Goal: Task Accomplishment & Management: Manage account settings

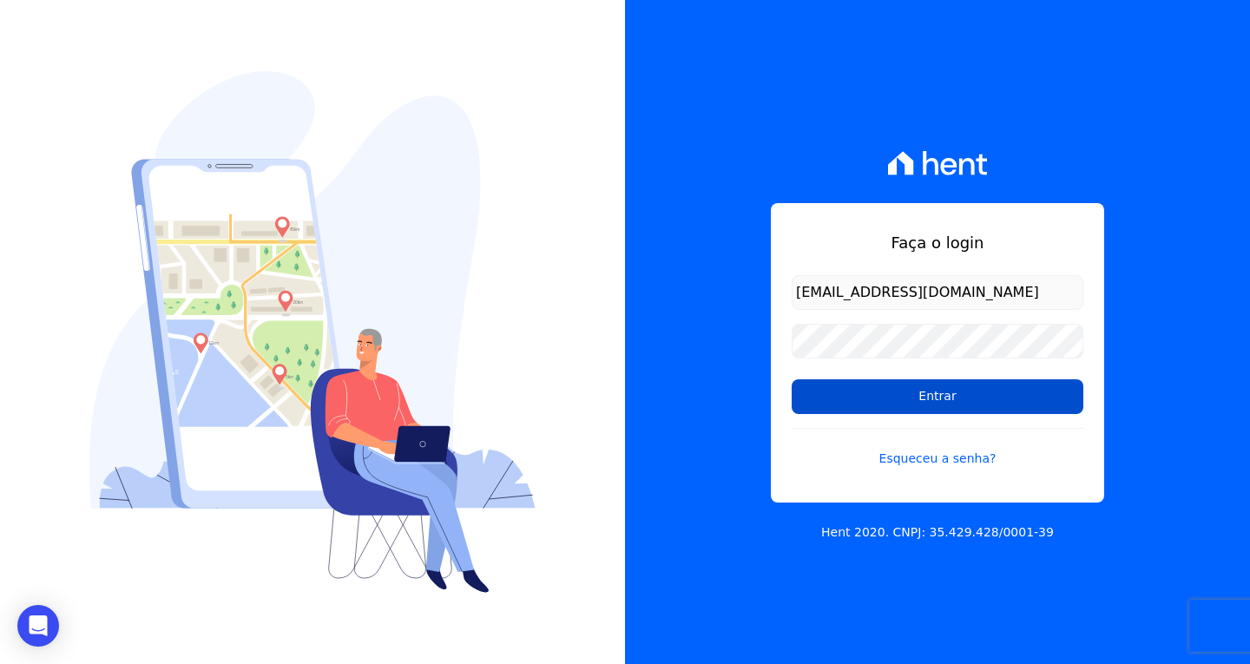
click at [946, 390] on input "Entrar" at bounding box center [938, 396] width 292 height 35
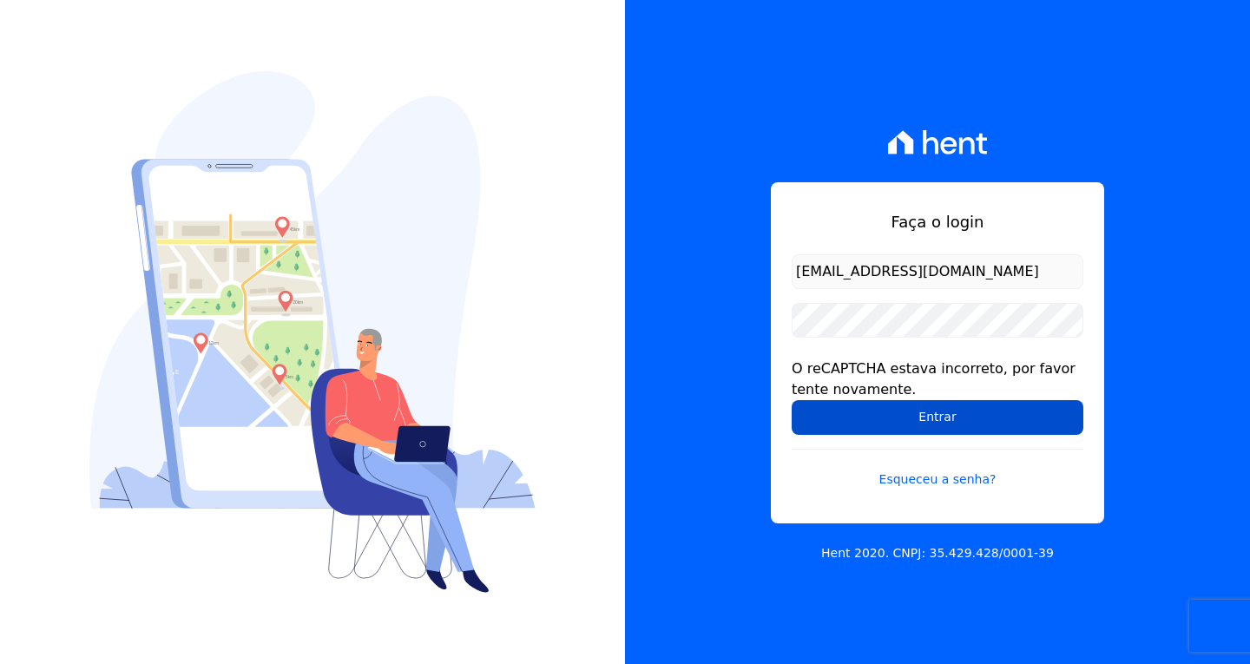
click at [967, 415] on input "Entrar" at bounding box center [938, 417] width 292 height 35
drag, startPoint x: 930, startPoint y: 411, endPoint x: 826, endPoint y: 416, distance: 103.4
click at [924, 411] on input "Entrar" at bounding box center [938, 417] width 292 height 35
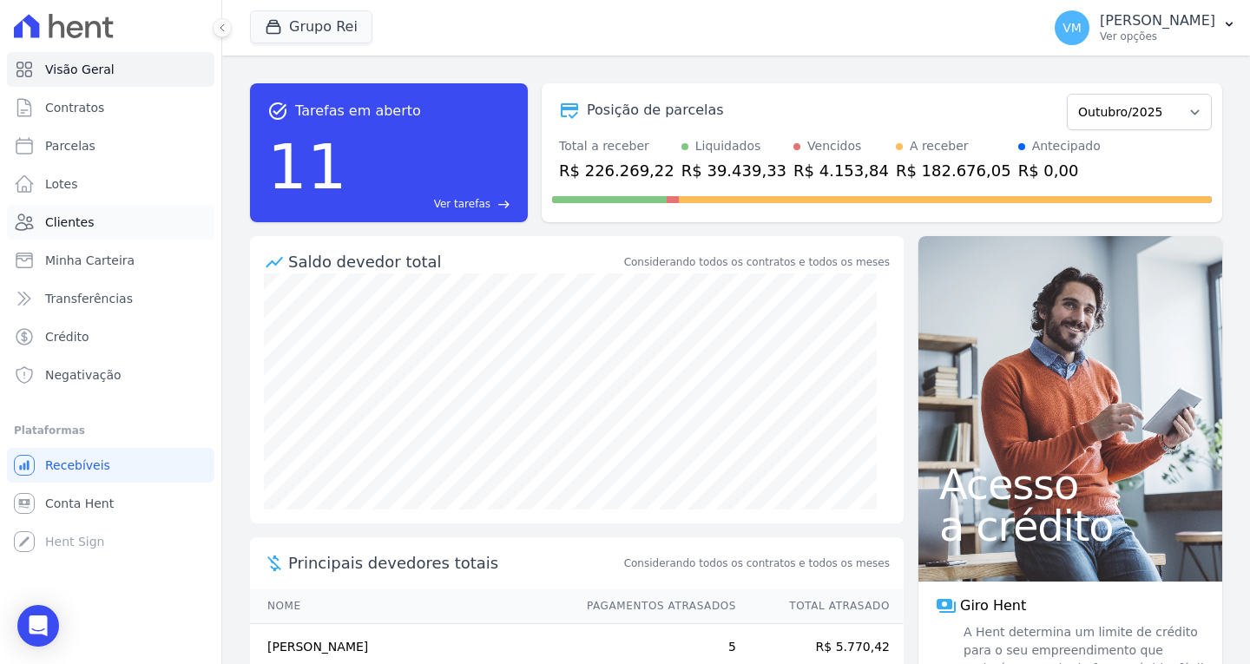
click at [72, 224] on span "Clientes" at bounding box center [69, 222] width 49 height 17
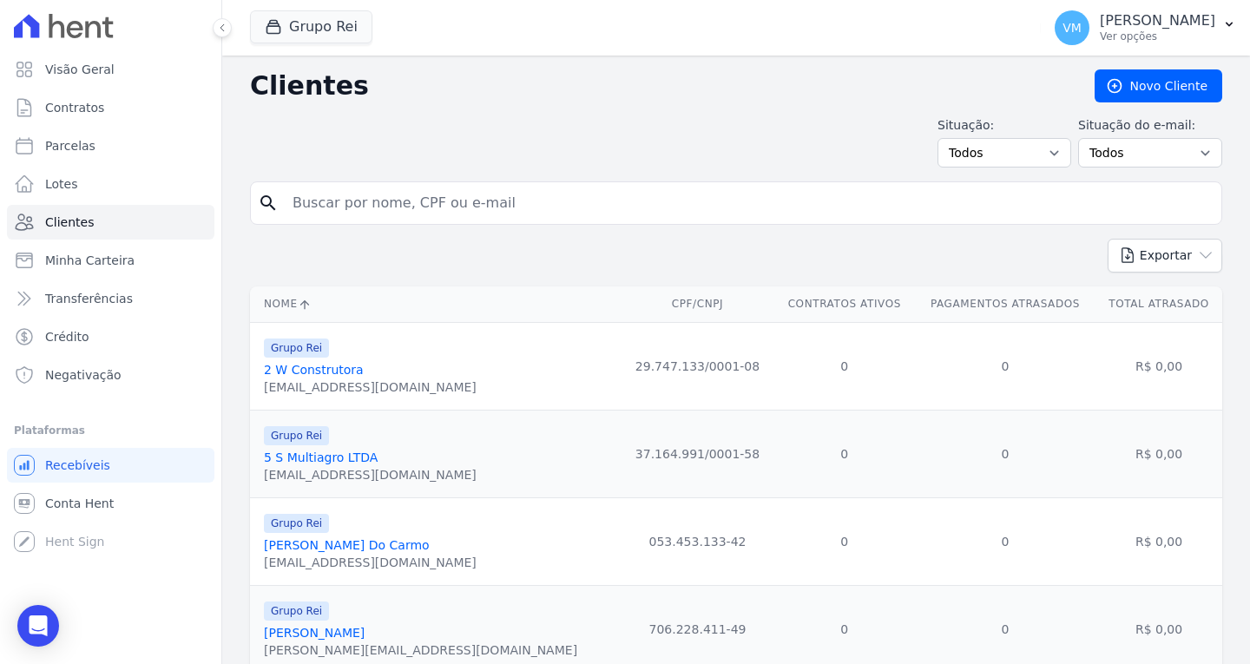
click at [444, 205] on input "search" at bounding box center [748, 203] width 932 height 35
paste input "01328617122"
type input "01328617122"
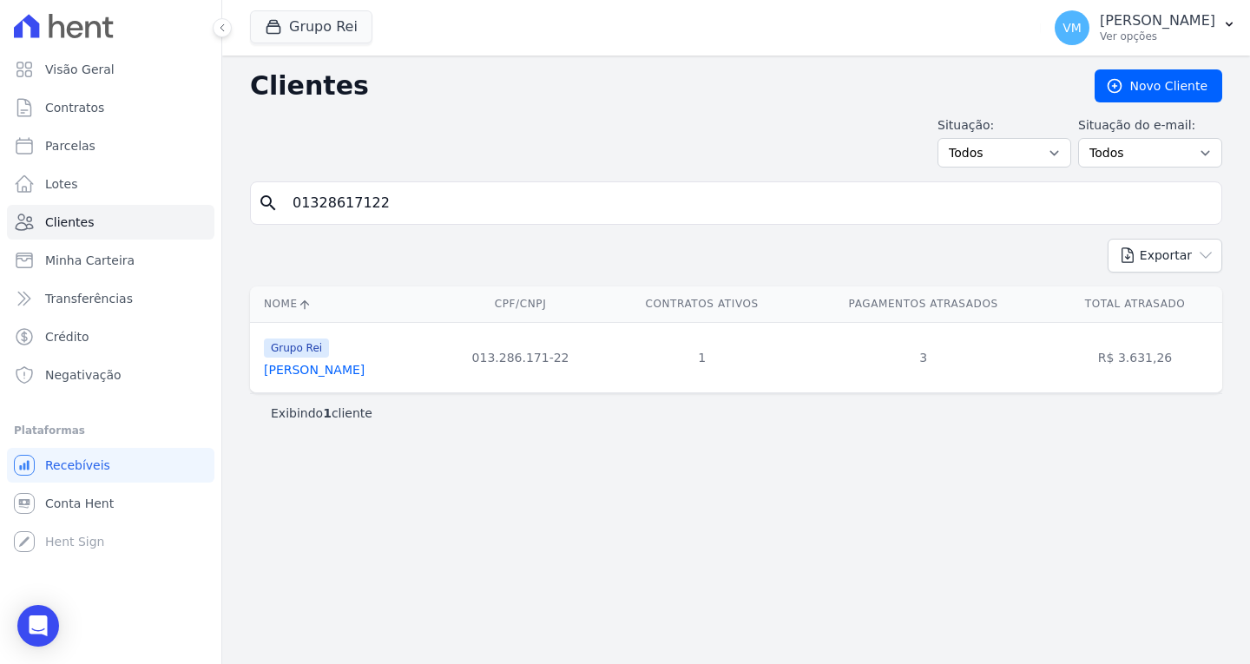
click at [337, 377] on link "Adao Lopes Da Costa" at bounding box center [314, 370] width 101 height 14
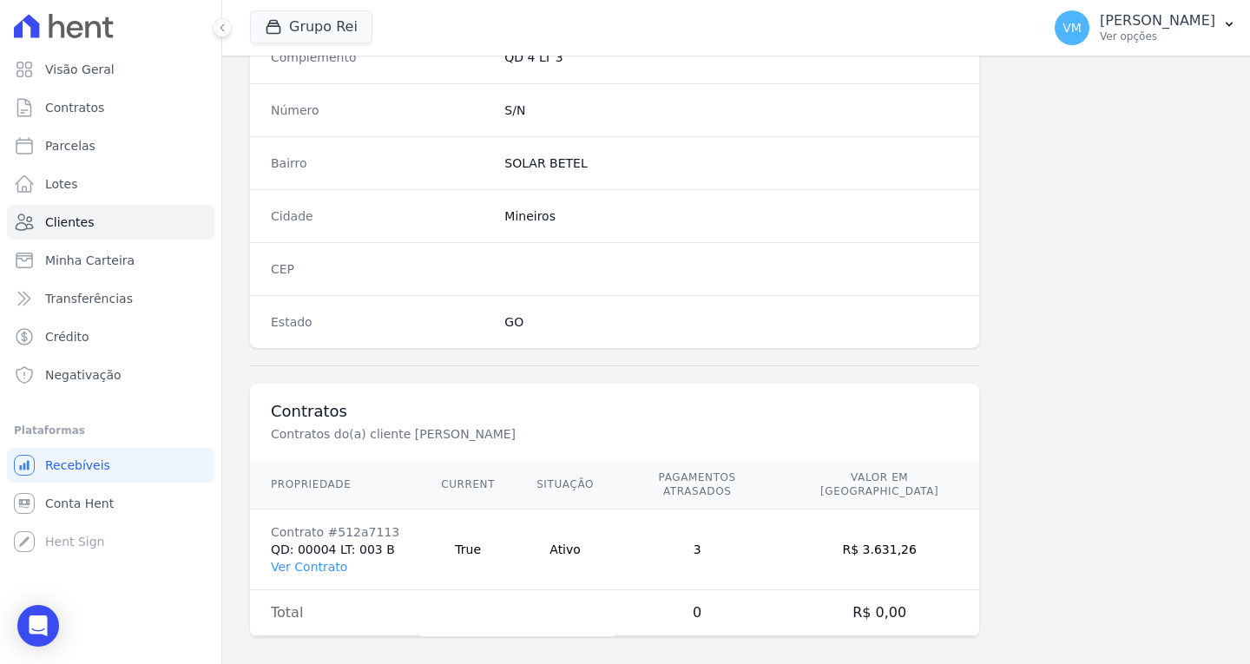
scroll to position [960, 0]
click at [319, 559] on link "Ver Contrato" at bounding box center [309, 566] width 76 height 14
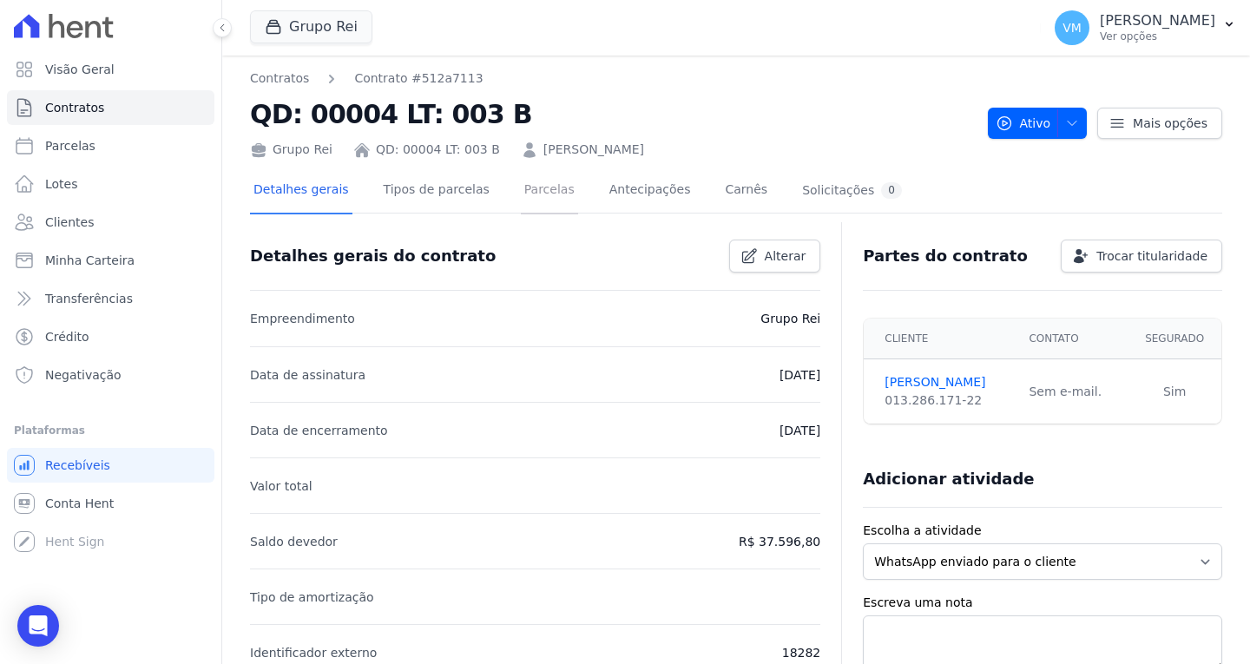
click at [521, 191] on link "Parcelas" at bounding box center [549, 191] width 57 height 46
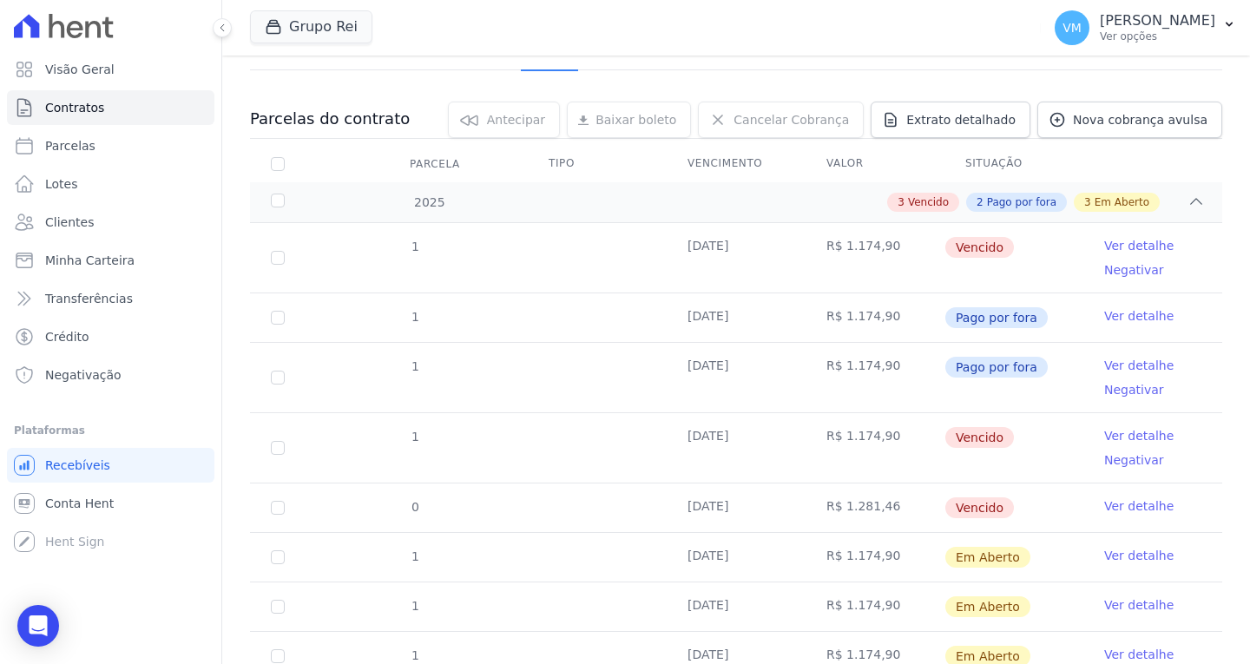
scroll to position [174, 0]
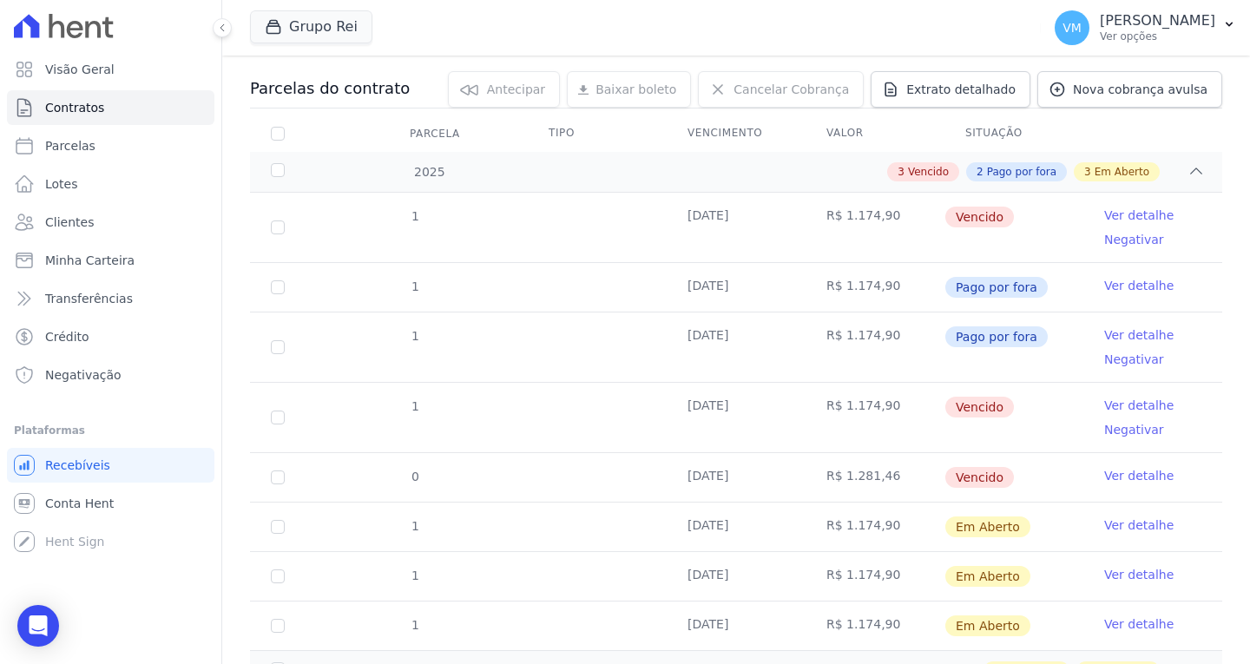
click at [1108, 477] on link "Ver detalhe" at bounding box center [1138, 475] width 69 height 17
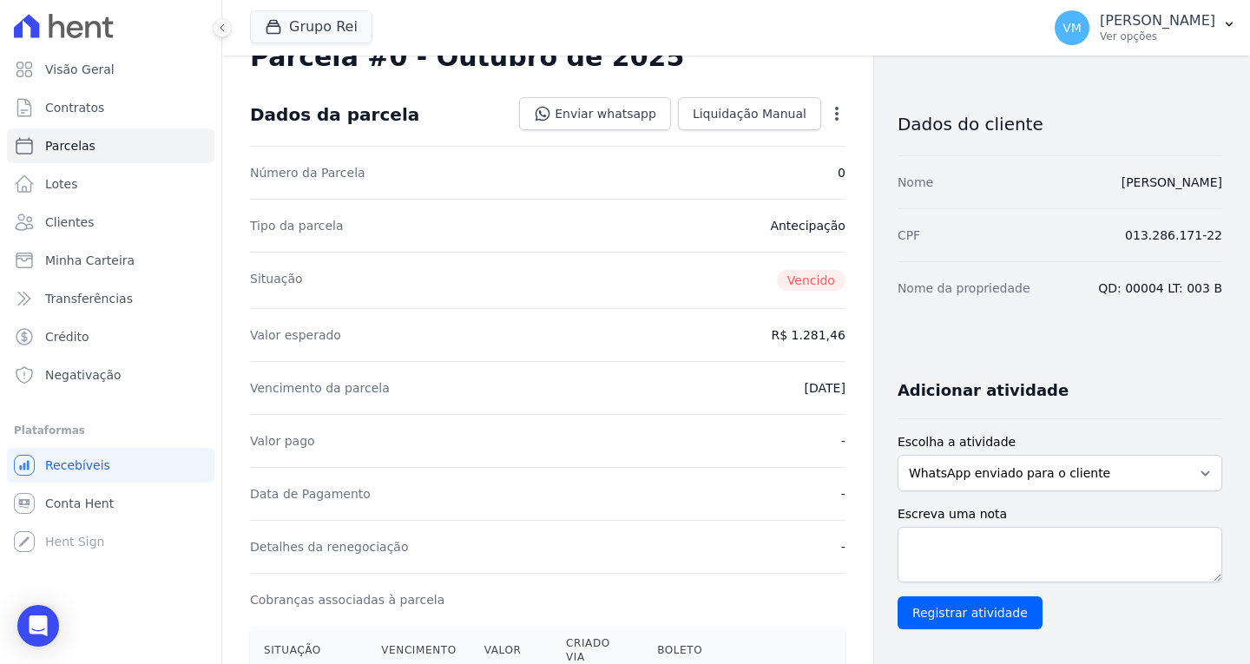
scroll to position [87, 0]
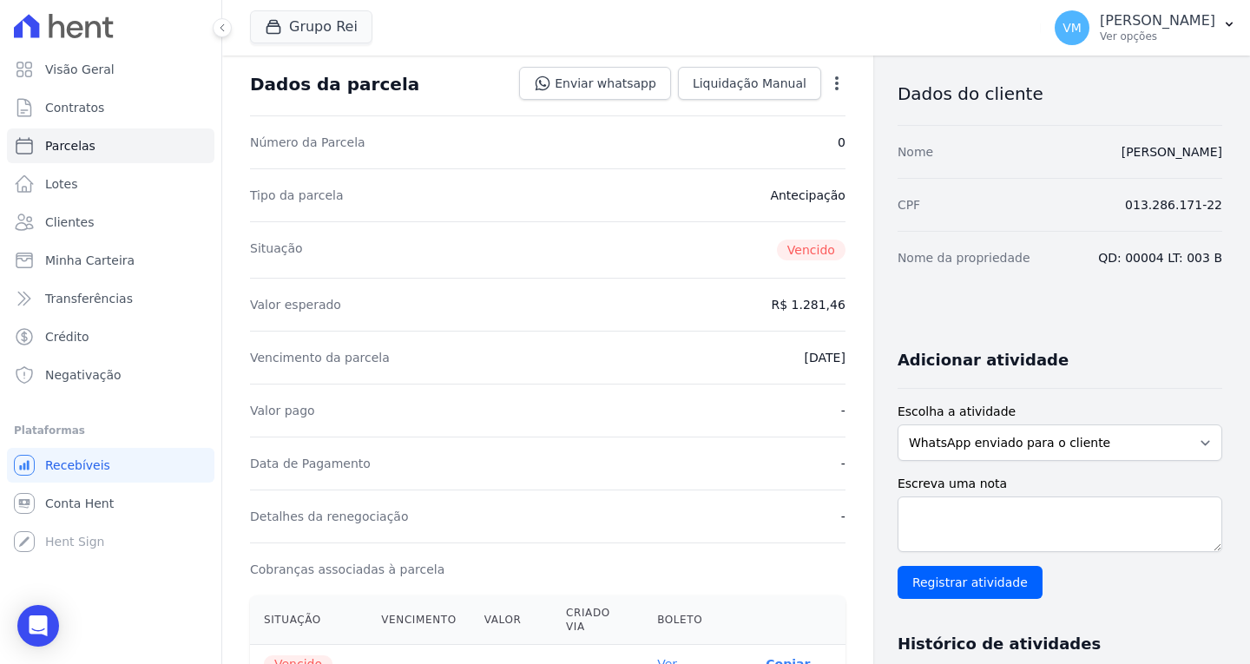
click at [766, 352] on div "Vencimento da parcela 03/10/2025" at bounding box center [547, 357] width 595 height 53
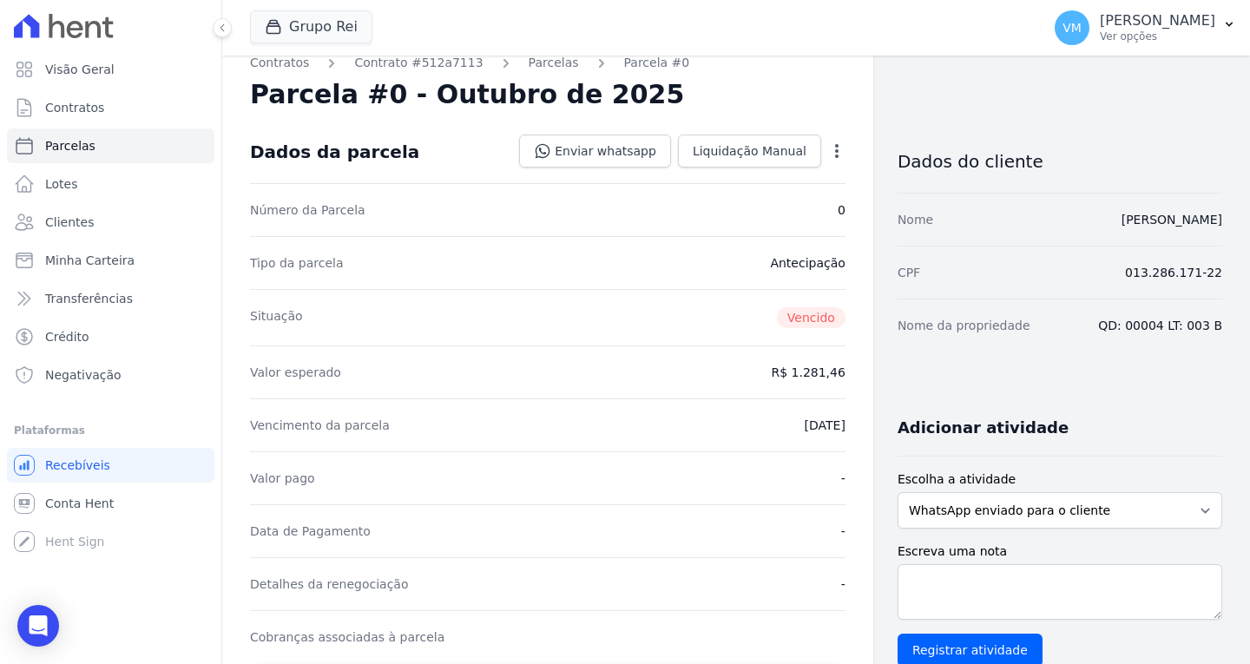
scroll to position [0, 0]
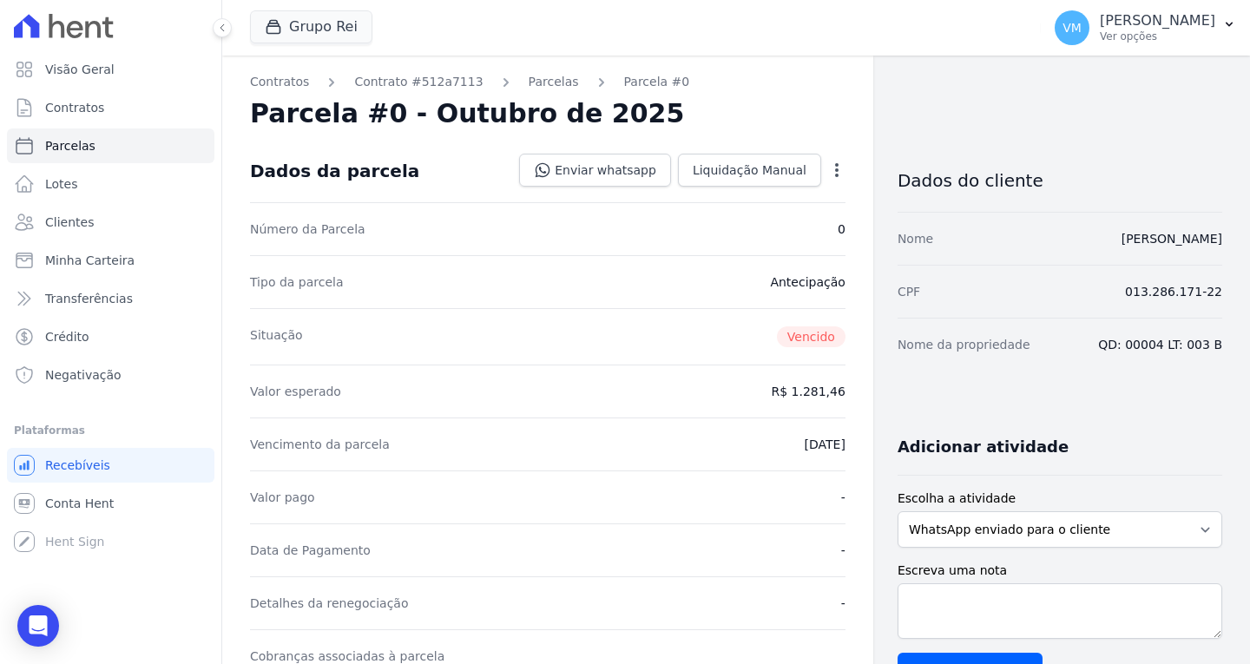
click at [835, 165] on icon "button" at bounding box center [836, 170] width 3 height 14
click at [764, 197] on link "Alterar" at bounding box center [762, 193] width 153 height 31
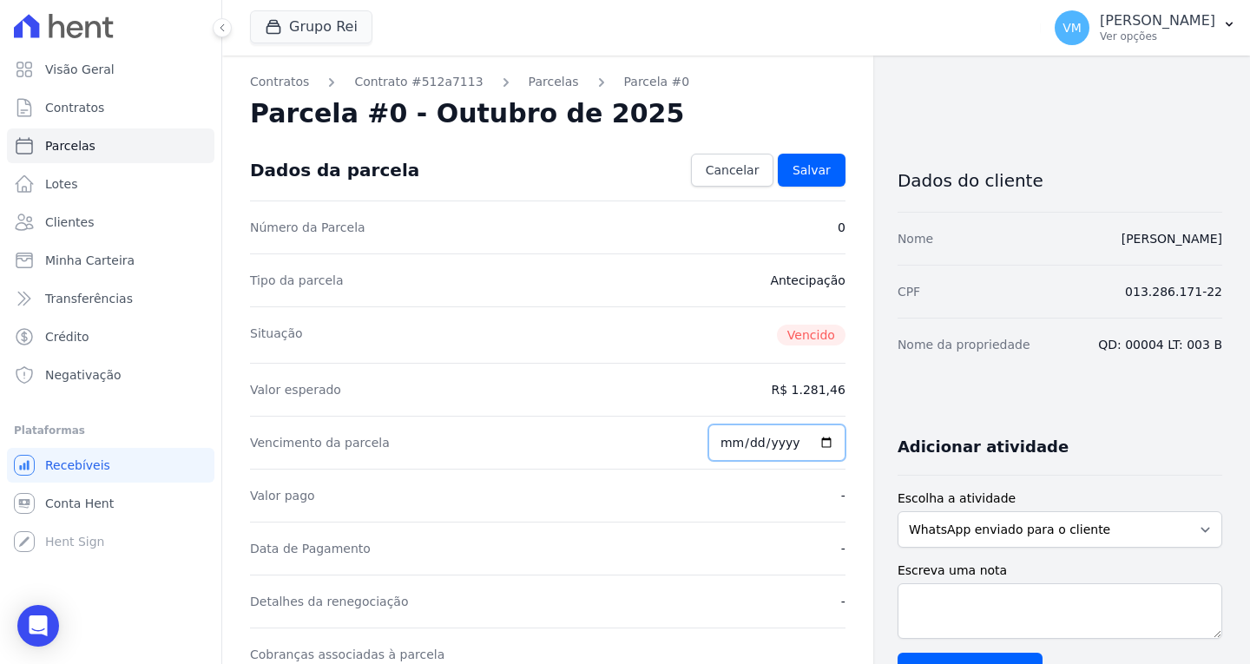
click at [741, 444] on input "2025-10-03" at bounding box center [776, 442] width 137 height 36
click at [814, 441] on input "2025-10-03" at bounding box center [776, 442] width 137 height 36
type input "2025-10-08"
click at [821, 439] on input "2025-10-08" at bounding box center [776, 442] width 137 height 36
click at [798, 446] on input "2025-10-08" at bounding box center [776, 442] width 137 height 36
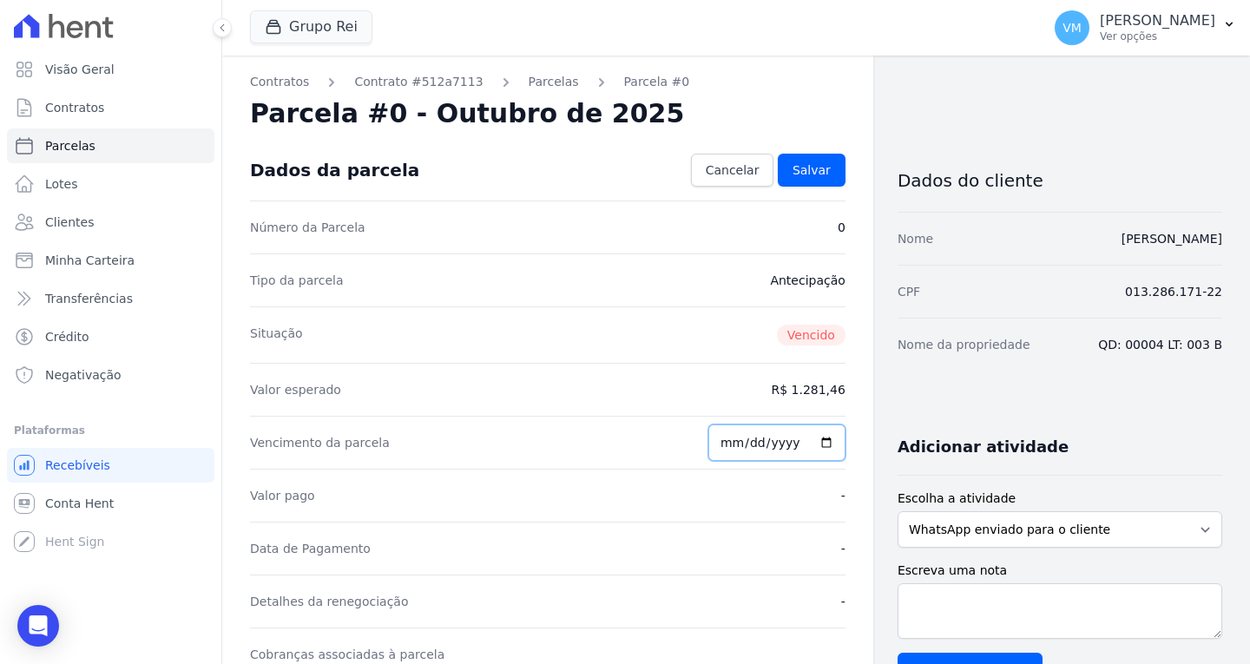
drag, startPoint x: 783, startPoint y: 440, endPoint x: 720, endPoint y: 442, distance: 62.5
click at [720, 442] on input "2025-10-08" at bounding box center [776, 442] width 137 height 36
click at [712, 428] on input "2025-10-08" at bounding box center [776, 442] width 137 height 36
click at [762, 441] on input "2025-10-08" at bounding box center [776, 442] width 137 height 36
click at [726, 441] on input "2025-10-08" at bounding box center [776, 442] width 137 height 36
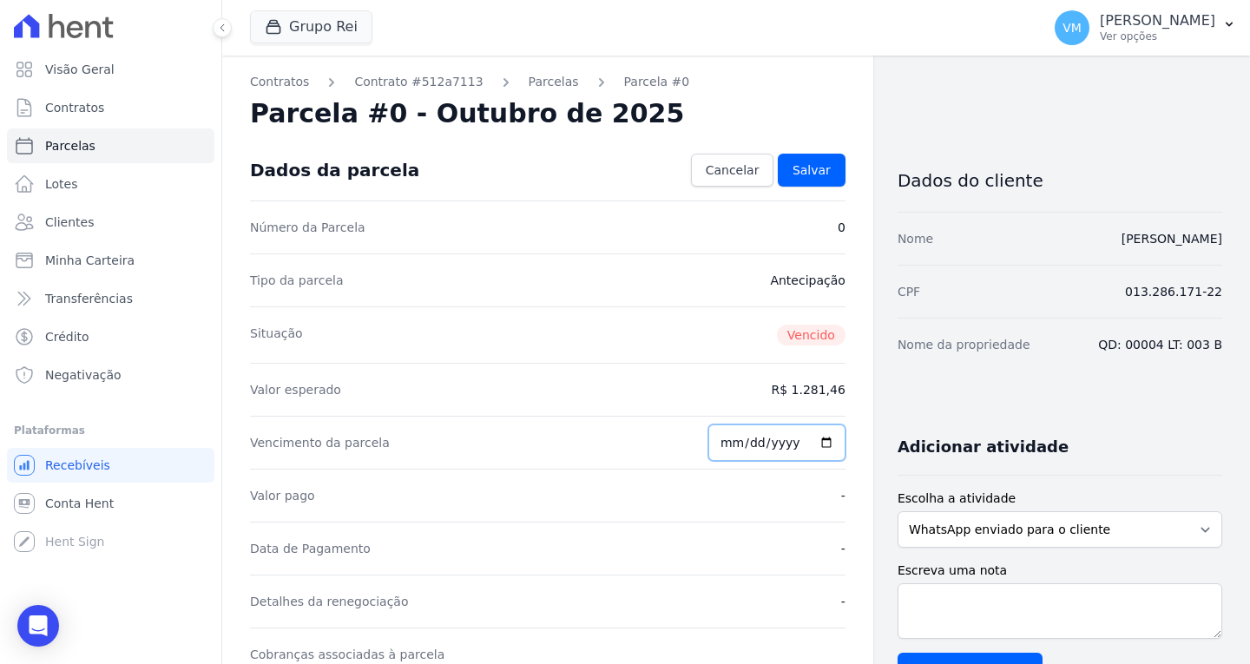
type input "2025-10-07"
click at [799, 440] on input "2025-10-07" at bounding box center [776, 442] width 137 height 36
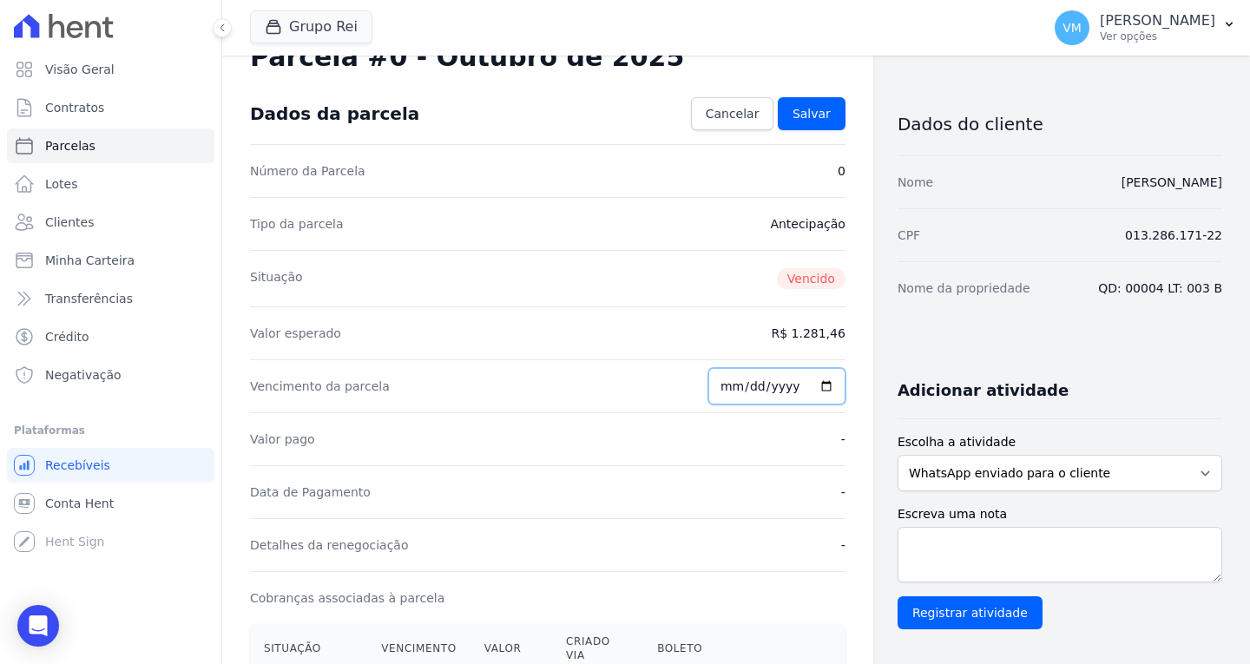
scroll to position [87, 0]
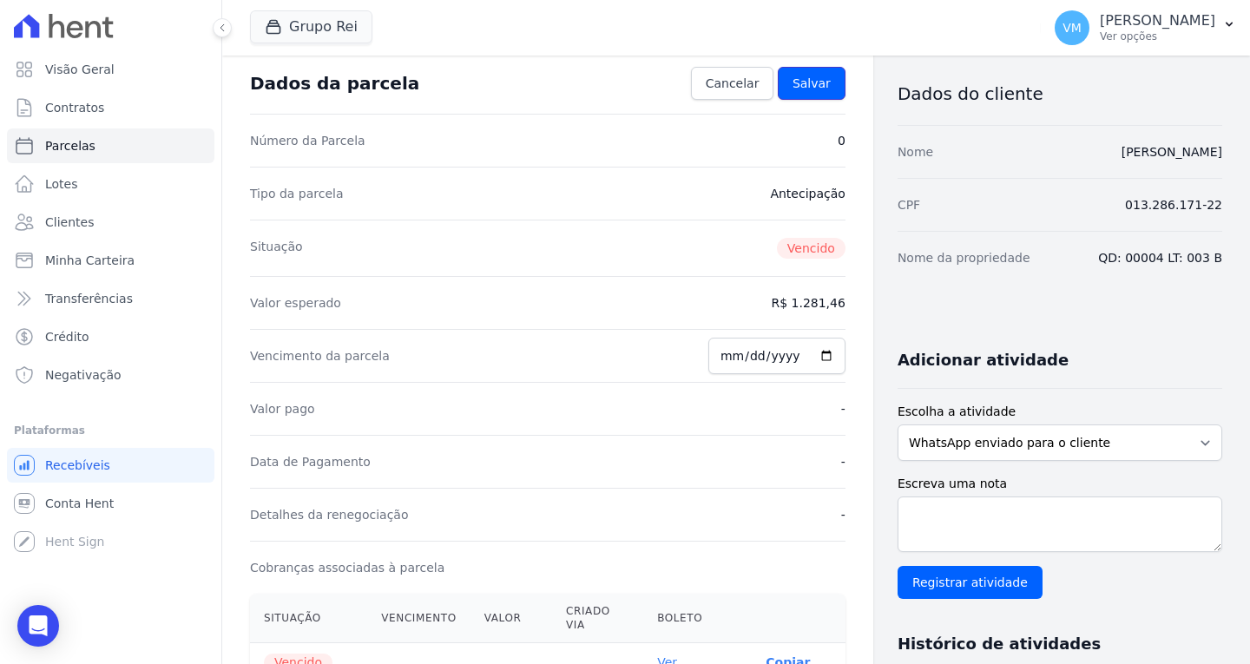
click at [814, 85] on span "Salvar" at bounding box center [811, 83] width 38 height 17
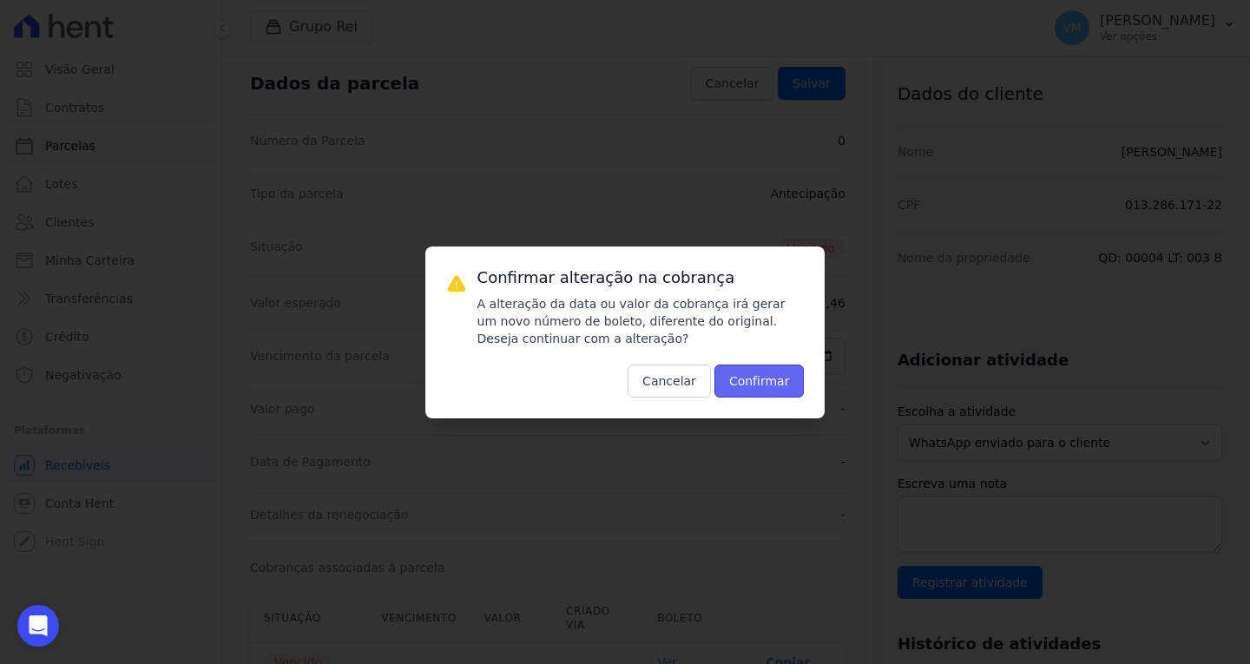
click at [766, 388] on button "Confirmar" at bounding box center [759, 381] width 90 height 33
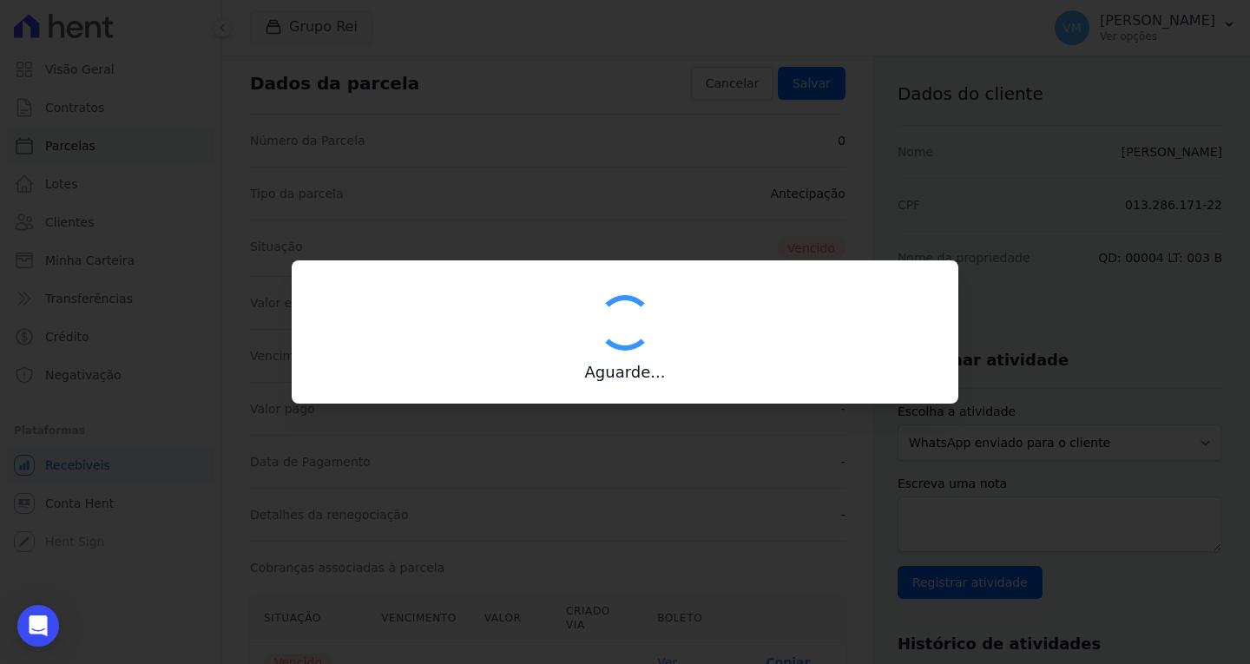
type input "00190000090335103300000688943174812230000128146"
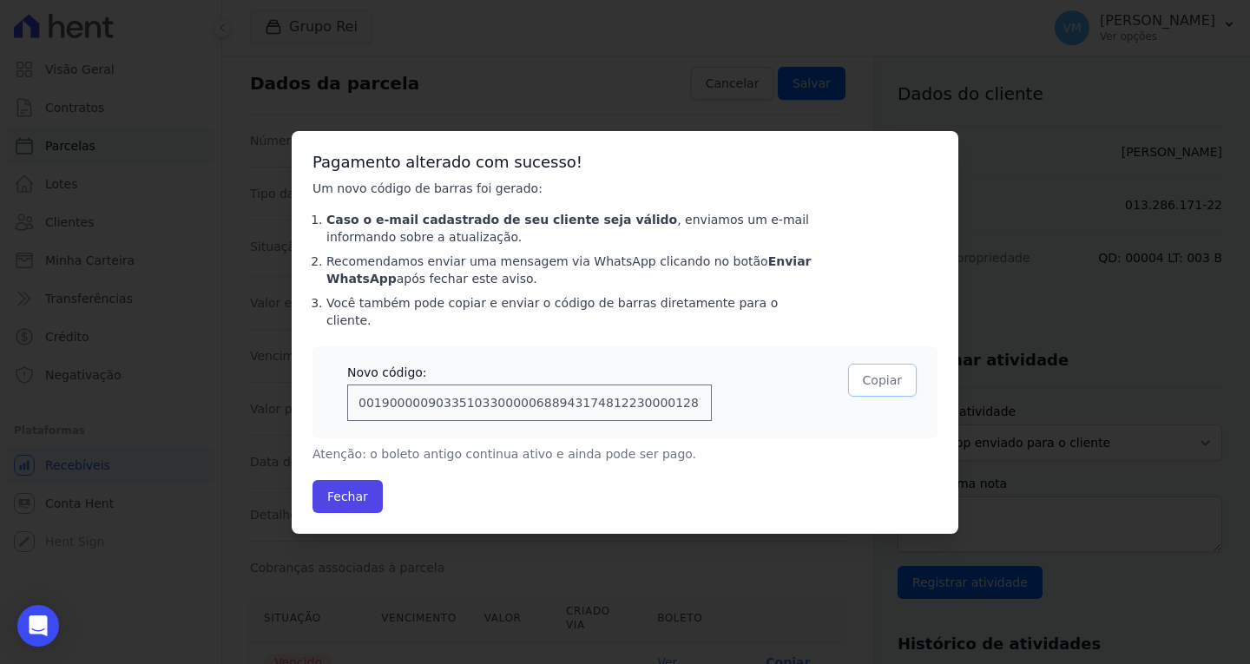
click at [886, 371] on button "Copiar" at bounding box center [882, 380] width 69 height 33
drag, startPoint x: 675, startPoint y: 398, endPoint x: 319, endPoint y: 378, distance: 357.4
click at [319, 378] on div "Novo código: 00190000090335103300000688943174812230000128146 Copiado!" at bounding box center [624, 392] width 625 height 92
drag, startPoint x: 342, startPoint y: 491, endPoint x: 355, endPoint y: 490, distance: 13.0
click at [342, 490] on button "Fechar" at bounding box center [347, 496] width 70 height 33
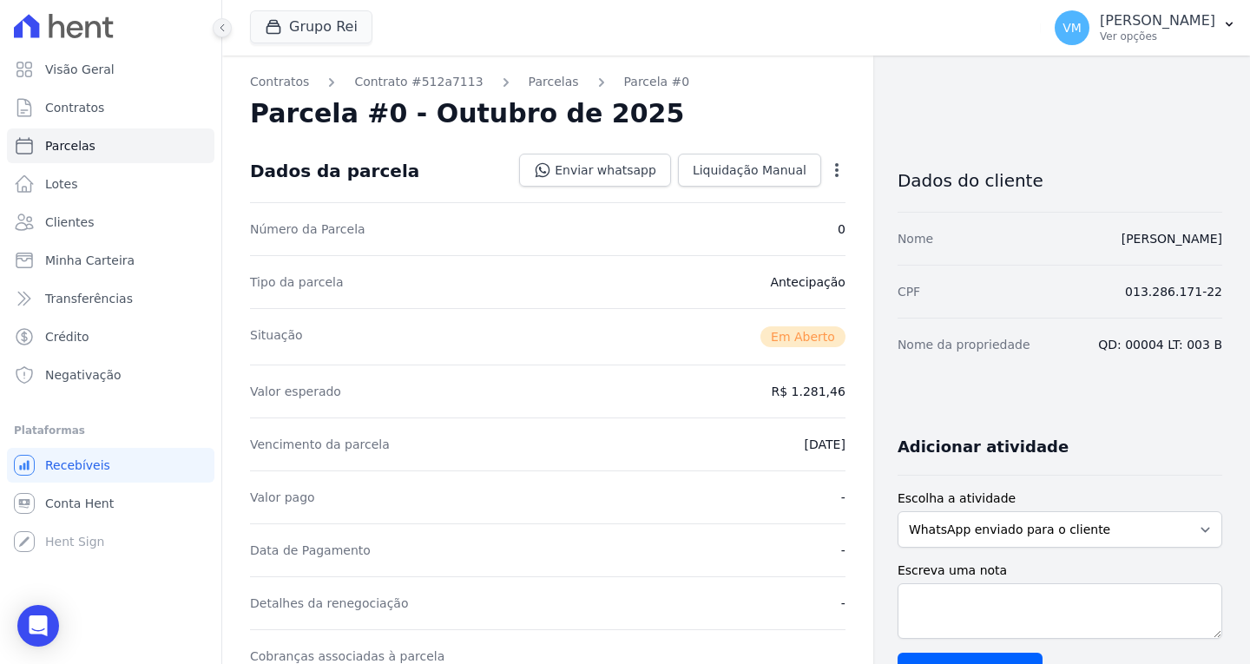
click at [227, 30] on icon at bounding box center [222, 28] width 10 height 10
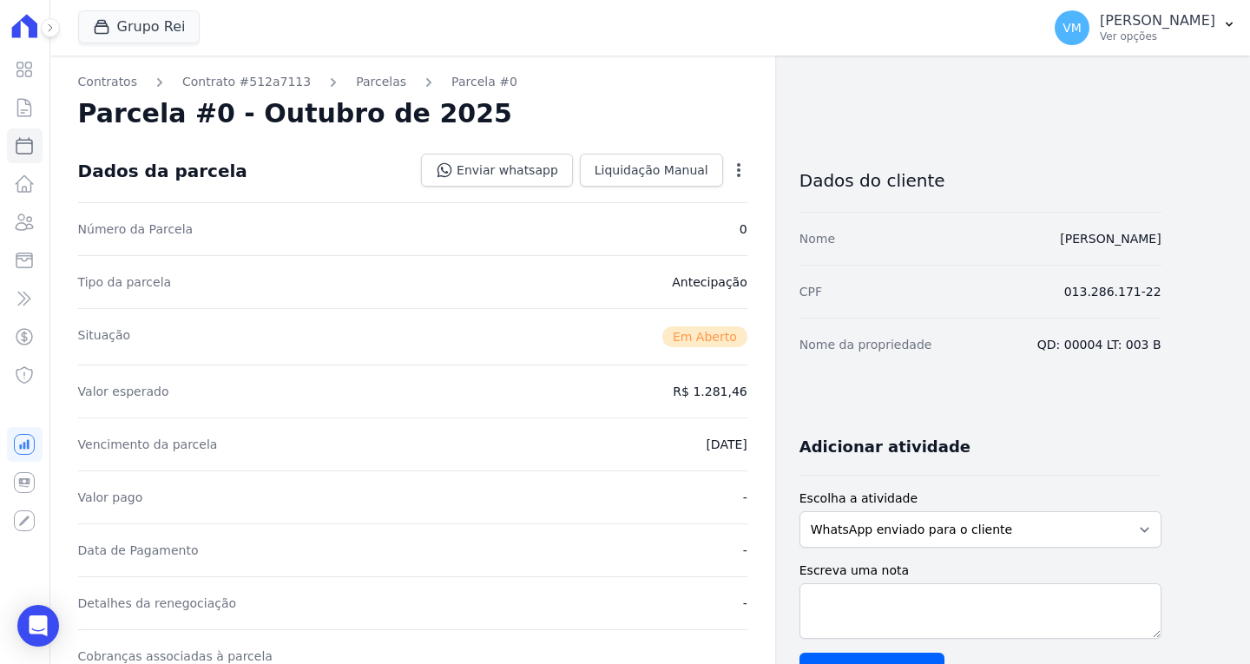
drag, startPoint x: 49, startPoint y: 27, endPoint x: 73, endPoint y: 89, distance: 65.9
click at [49, 29] on icon at bounding box center [50, 28] width 10 height 10
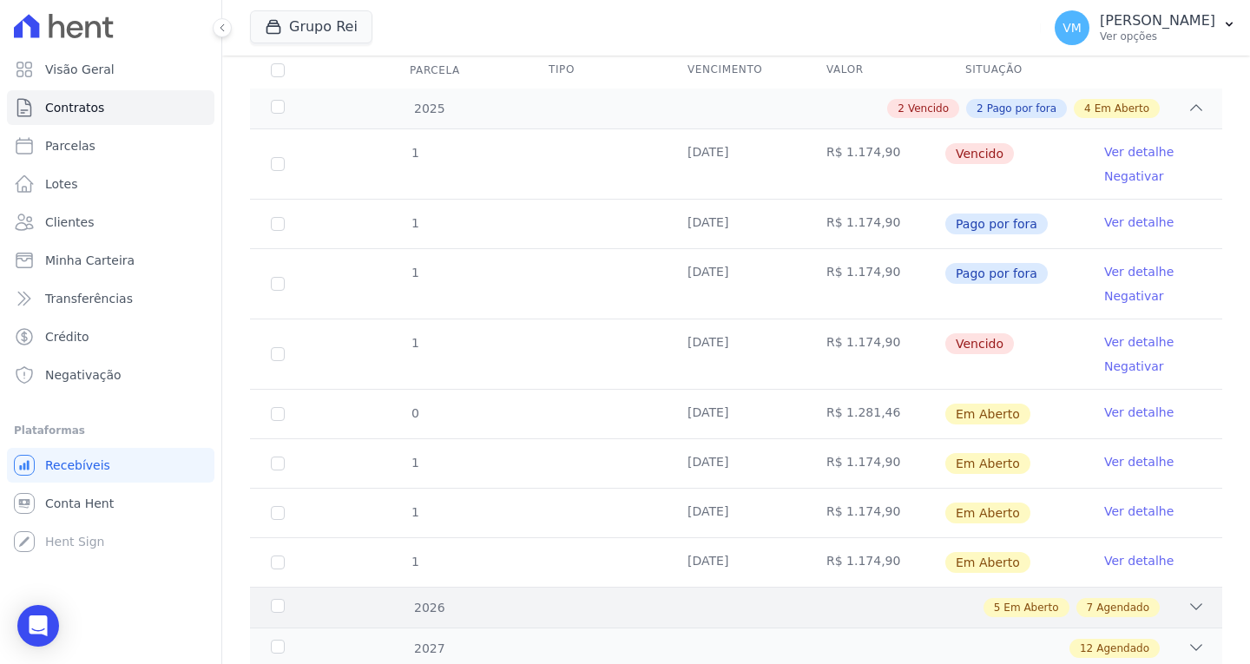
scroll to position [260, 0]
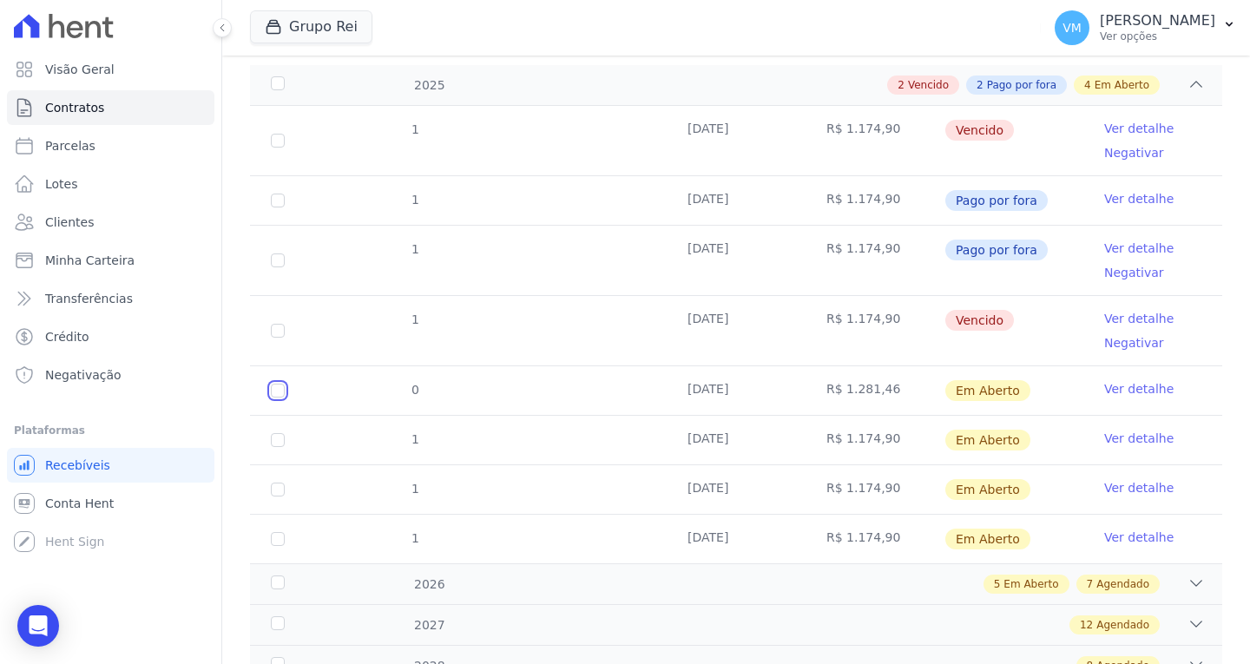
click at [281, 392] on input "checkbox" at bounding box center [278, 391] width 14 height 14
checkbox input "true"
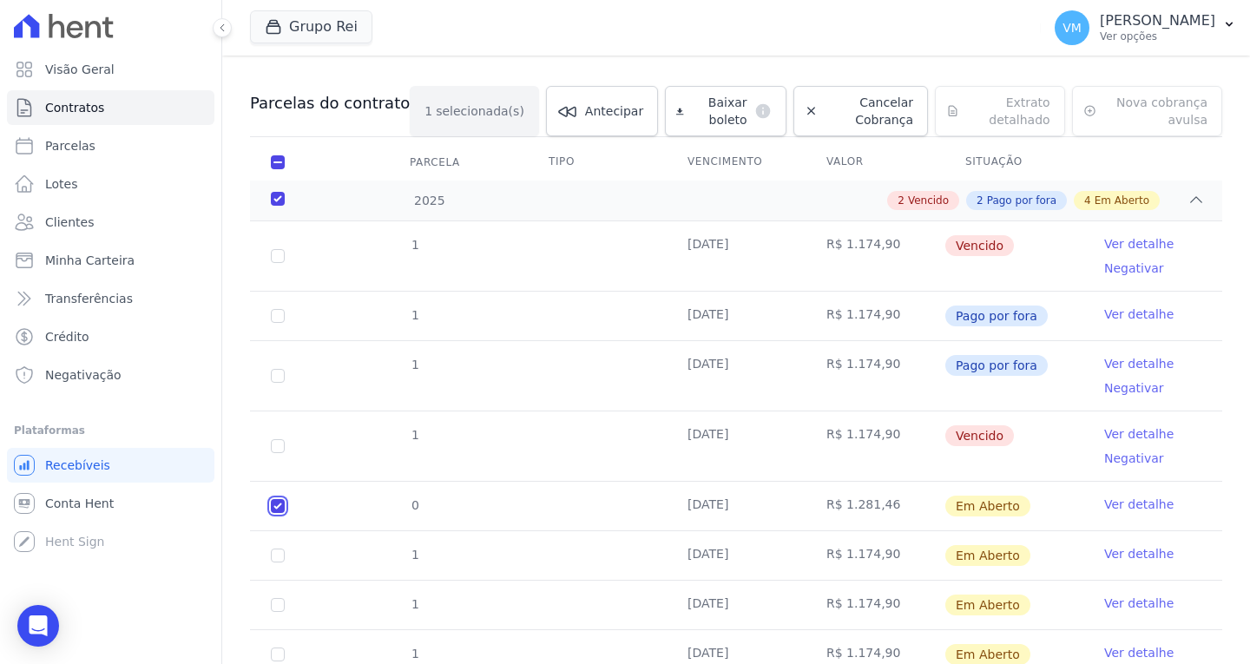
scroll to position [0, 0]
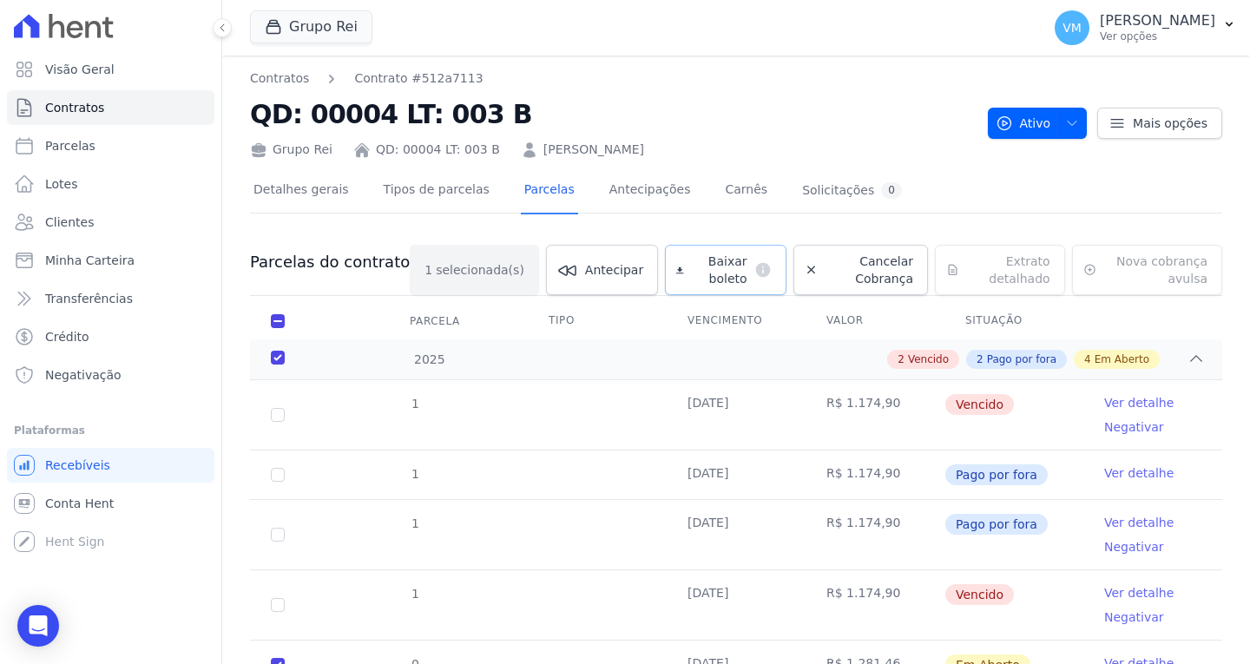
click at [691, 285] on span "Baixar boleto" at bounding box center [719, 270] width 56 height 35
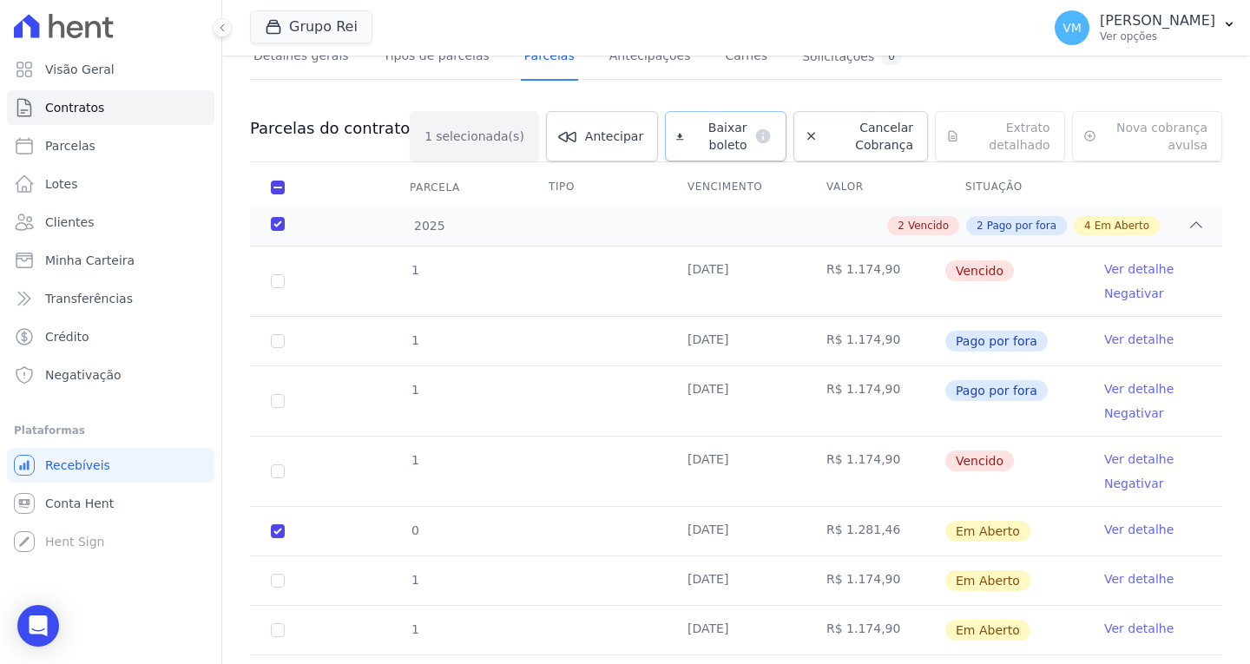
scroll to position [174, 0]
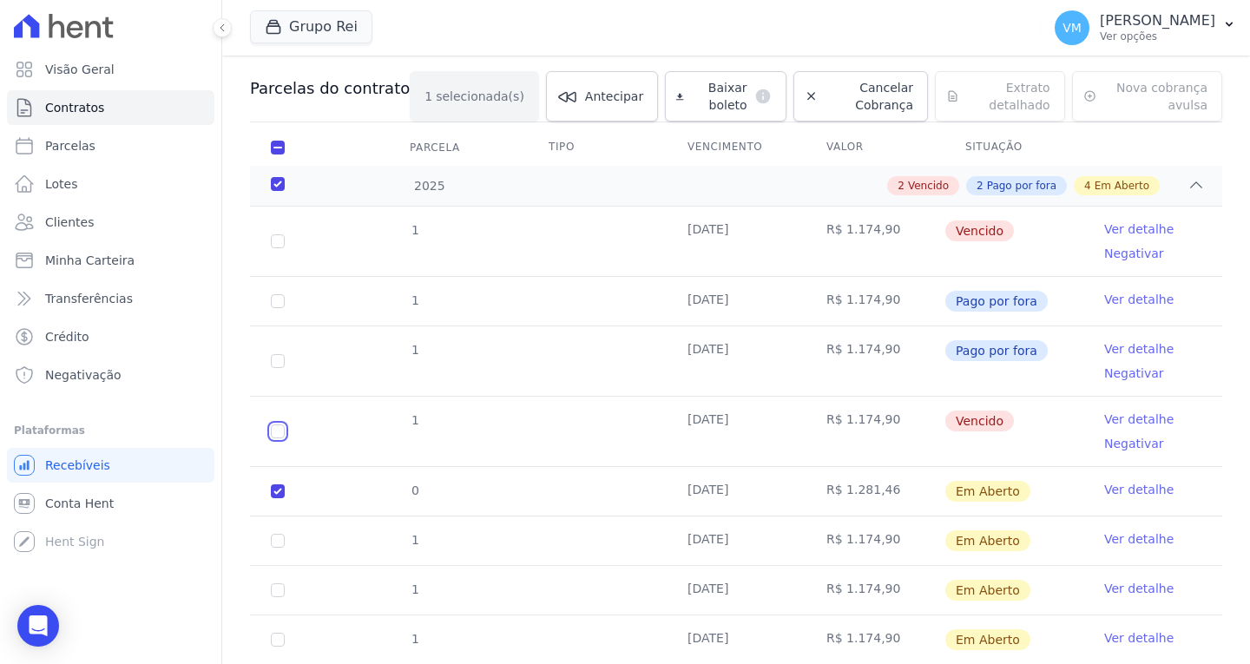
click at [279, 432] on input "checkbox" at bounding box center [278, 431] width 14 height 14
checkbox input "true"
click at [274, 503] on td "0" at bounding box center [278, 491] width 56 height 49
click at [275, 493] on input "checkbox" at bounding box center [278, 491] width 14 height 14
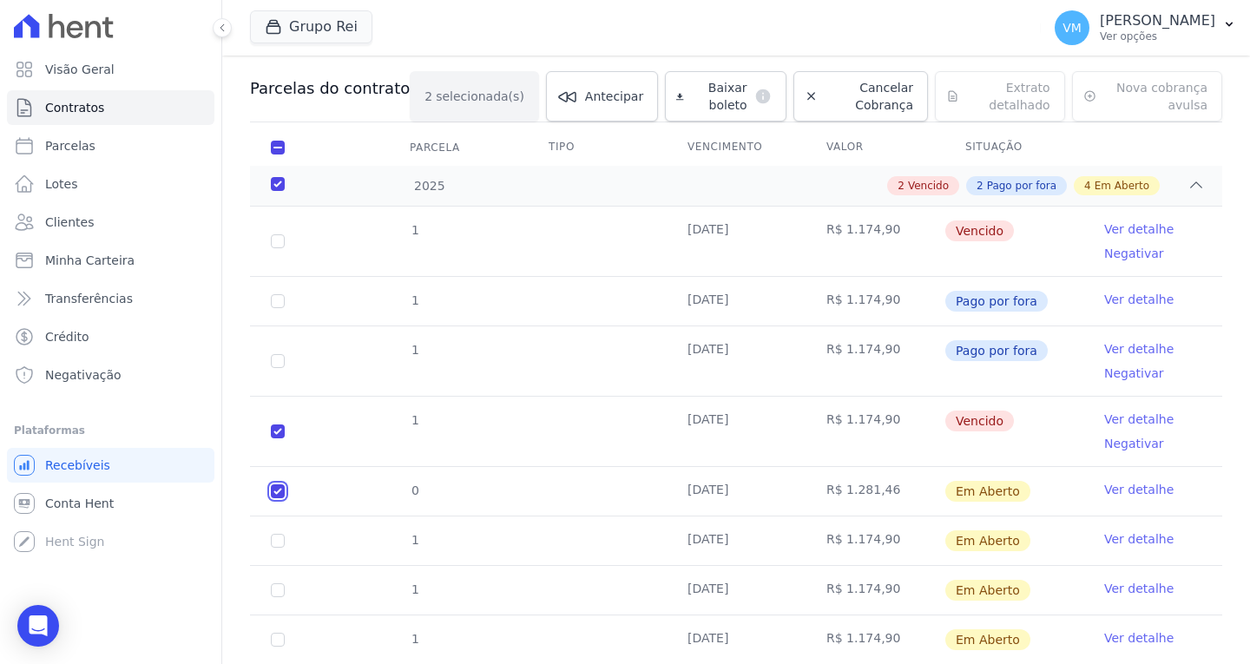
checkbox input "false"
checkbox input "true"
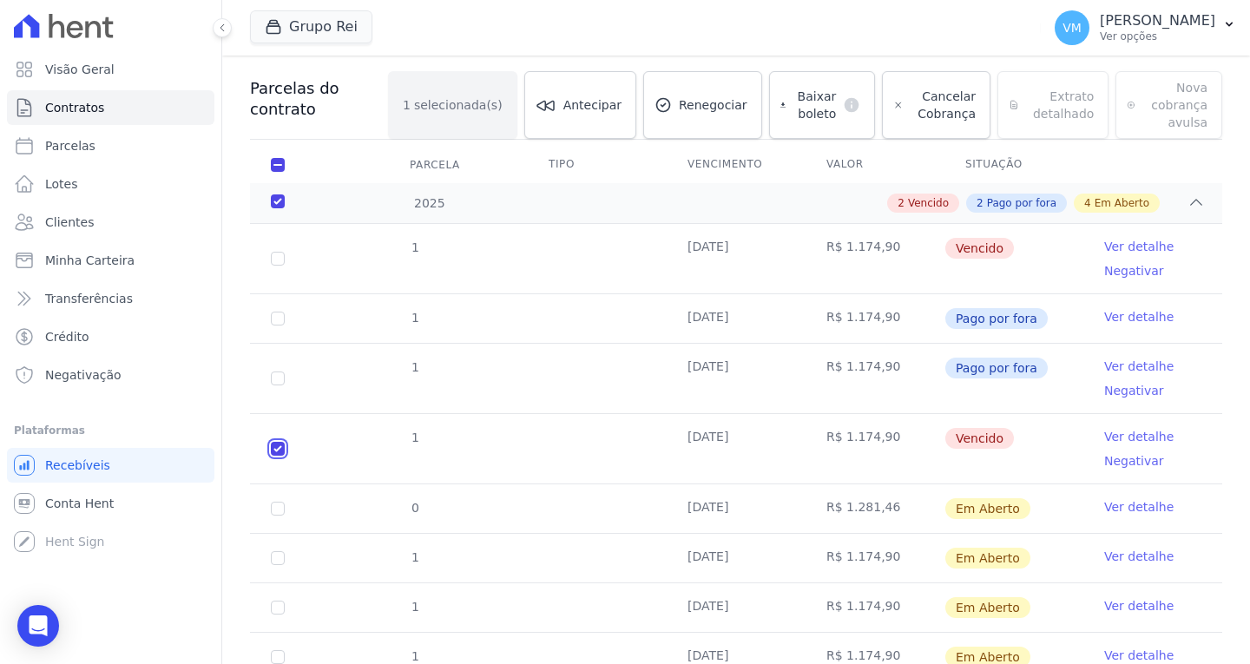
click at [279, 453] on input "checkbox" at bounding box center [278, 449] width 14 height 14
checkbox input "false"
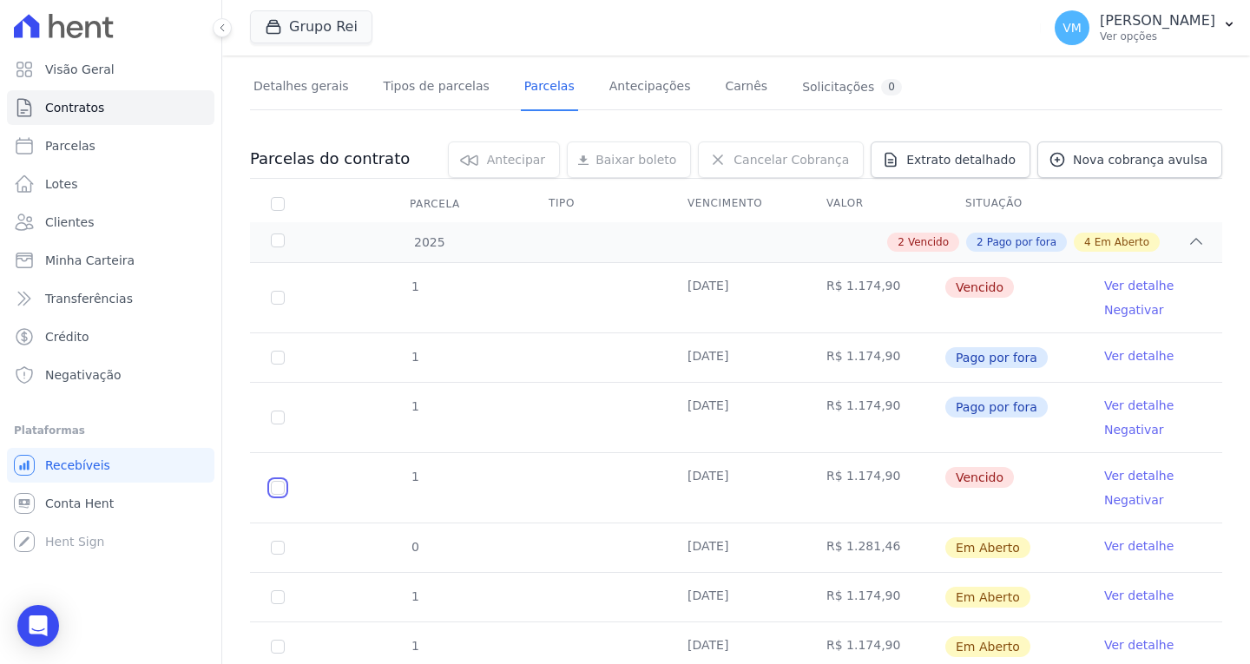
scroll to position [0, 0]
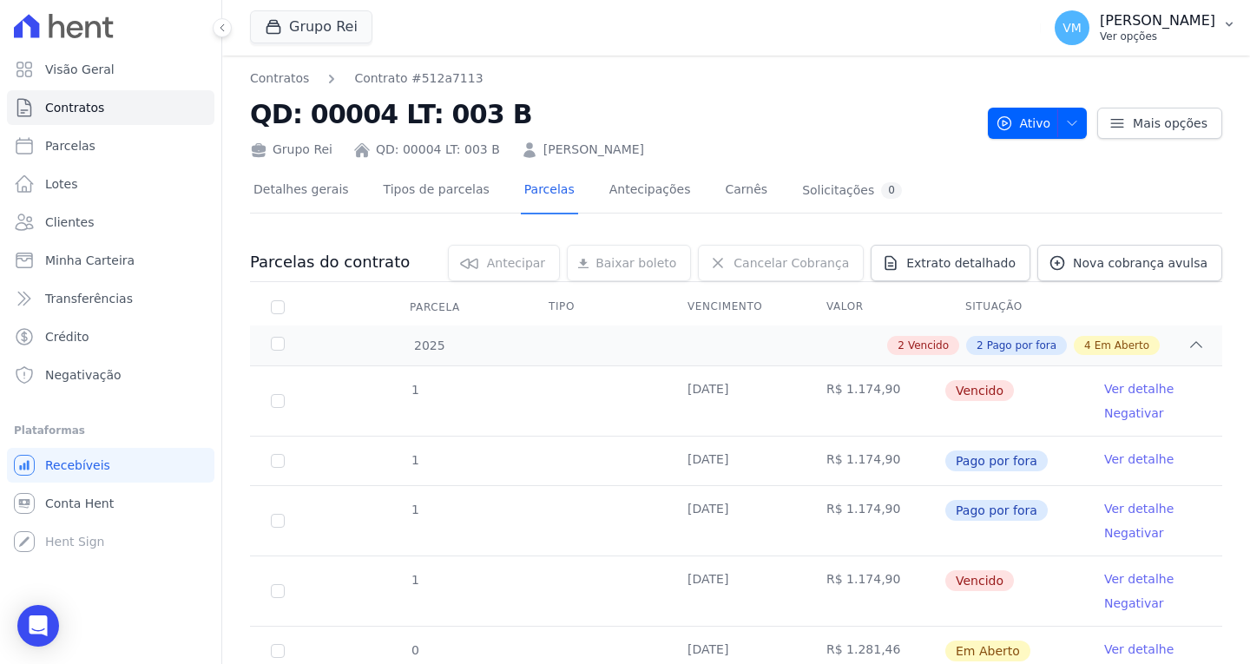
click at [1170, 21] on p "Vyviane Martins" at bounding box center [1157, 20] width 115 height 17
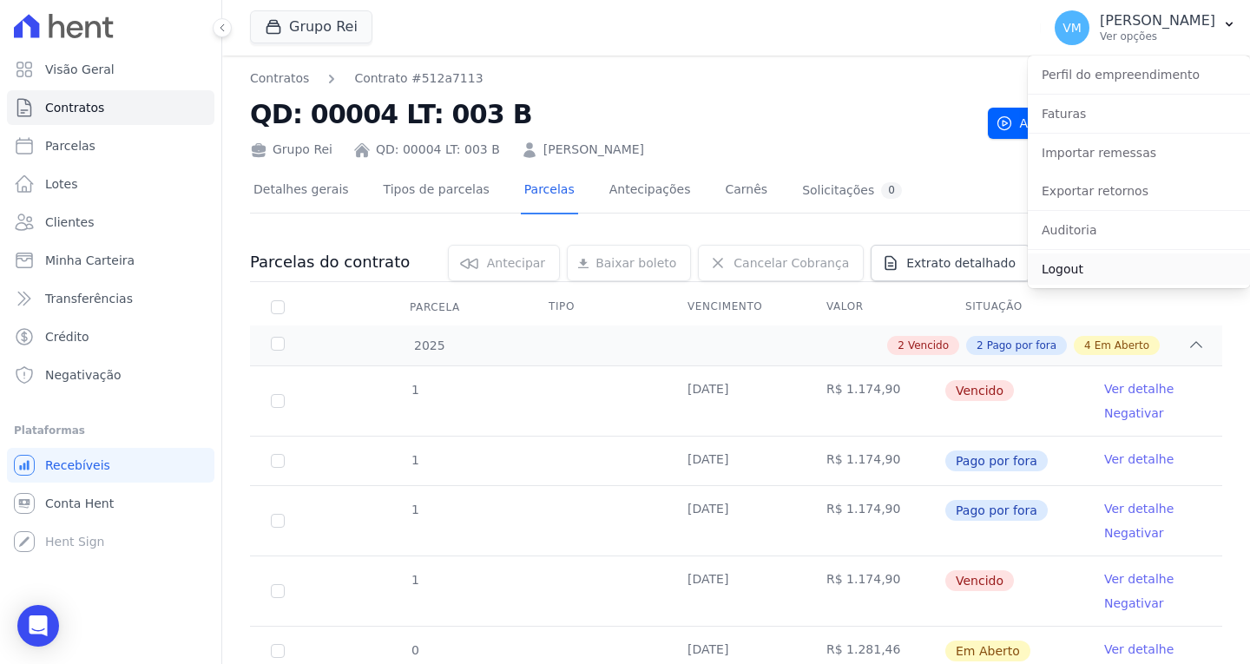
drag, startPoint x: 1093, startPoint y: 266, endPoint x: 1001, endPoint y: 235, distance: 97.2
click at [1093, 267] on link "Logout" at bounding box center [1139, 268] width 222 height 31
